Goal: Information Seeking & Learning: Learn about a topic

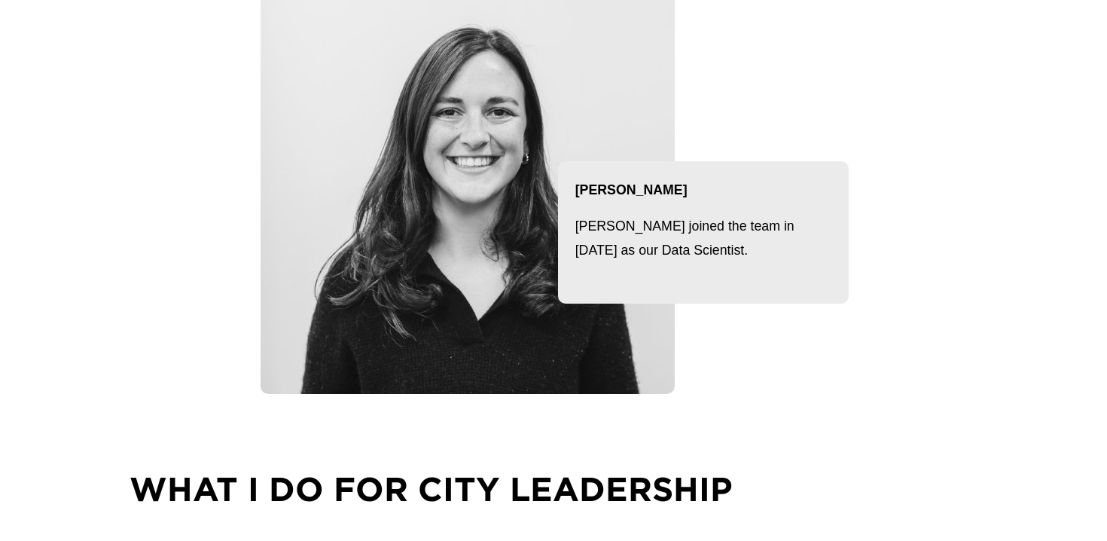
scroll to position [252, 0]
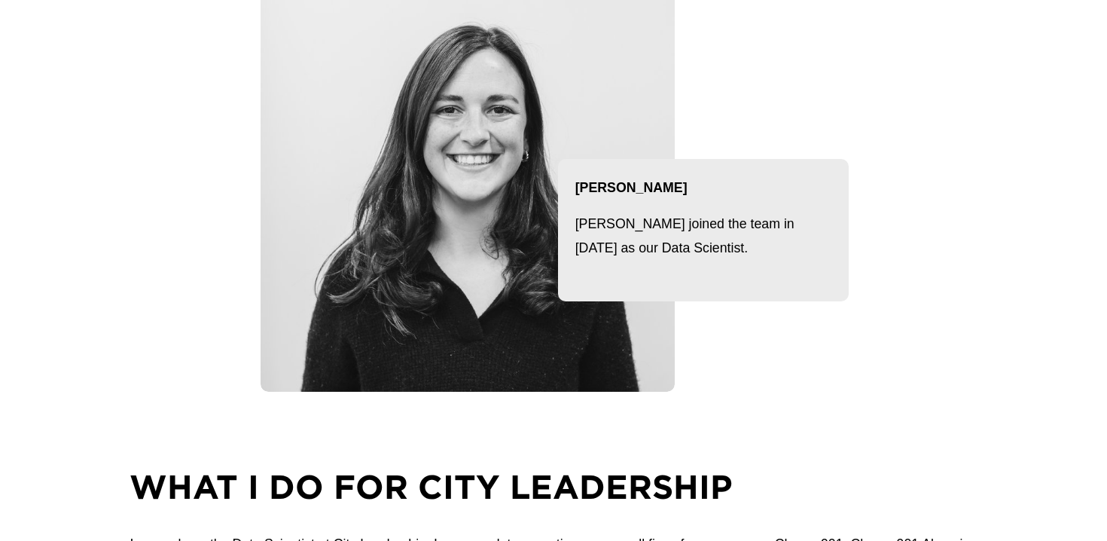
click at [446, 147] on div at bounding box center [468, 184] width 414 height 414
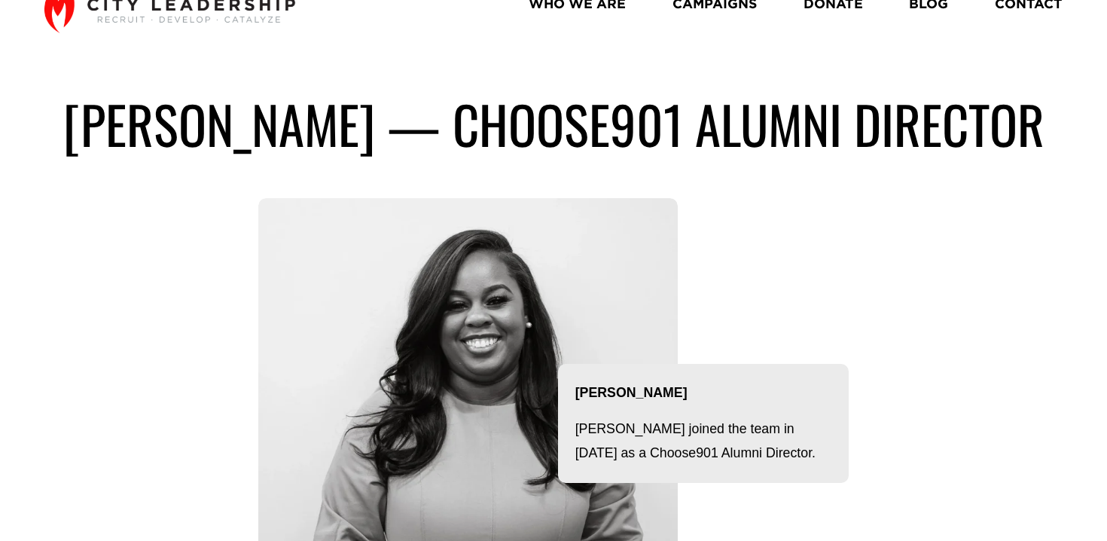
scroll to position [62, 0]
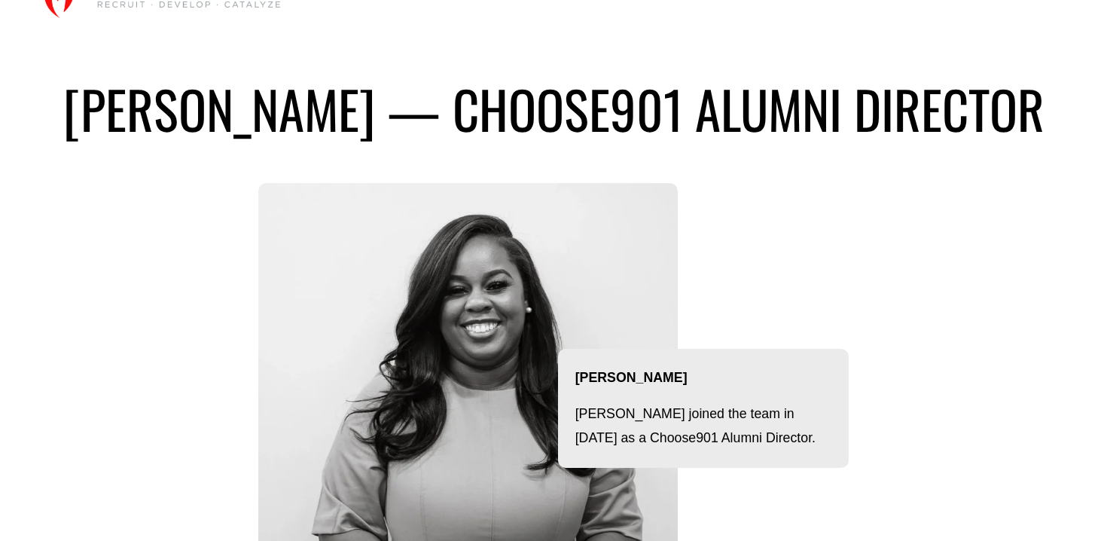
click at [546, 279] on div at bounding box center [467, 392] width 419 height 419
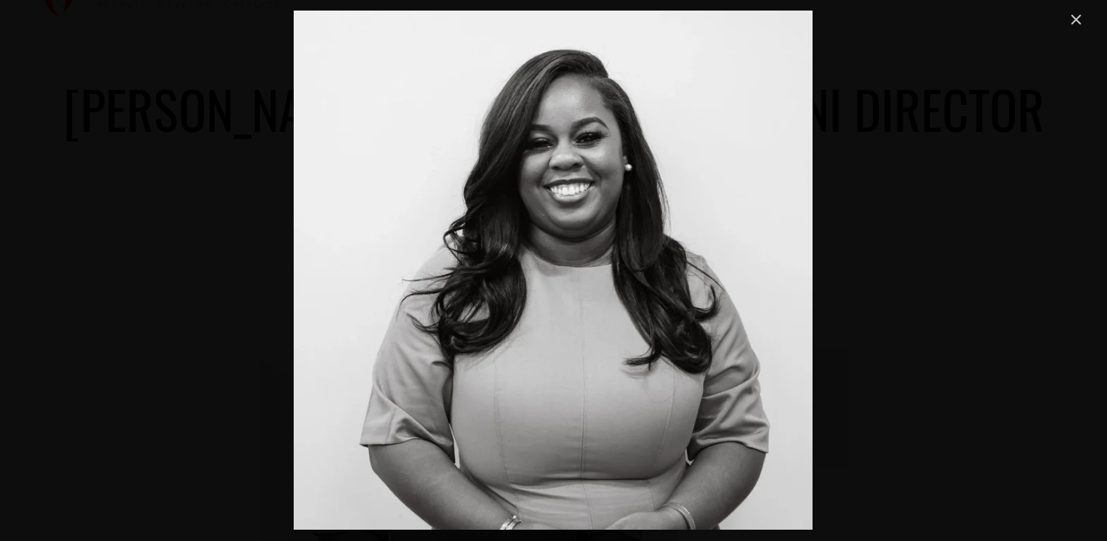
click at [1072, 14] on link "Close" at bounding box center [1076, 20] width 18 height 18
